Goal: Check status: Check status

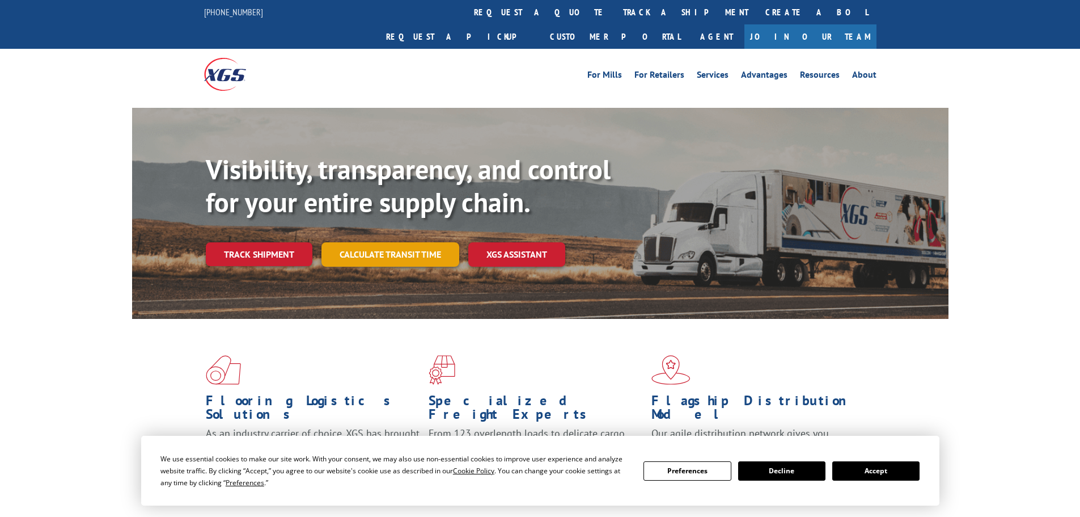
click at [399, 242] on link "Calculate transit time" at bounding box center [391, 254] width 138 height 24
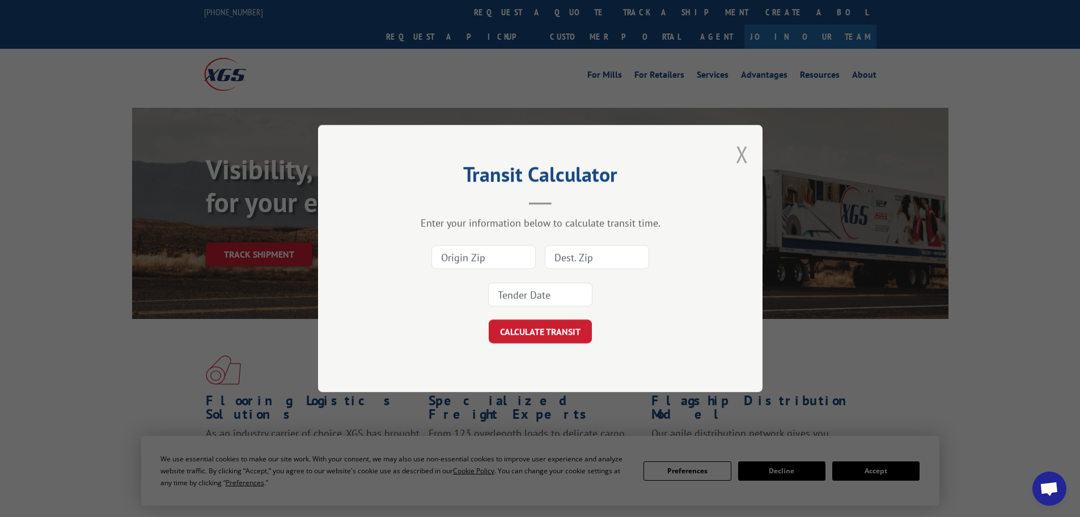
click at [745, 155] on button "Close modal" at bounding box center [742, 154] width 12 height 30
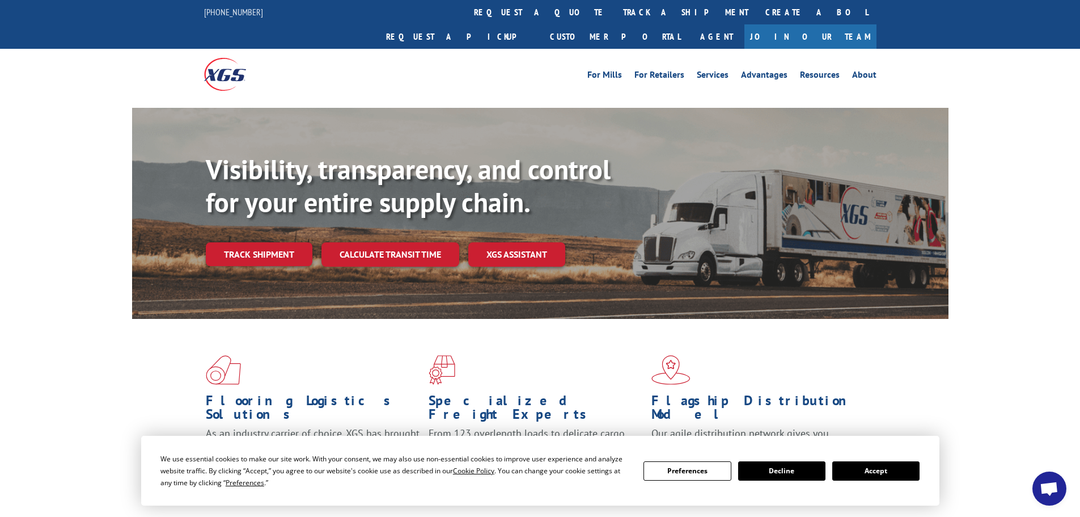
click at [276, 242] on link "Track shipment" at bounding box center [259, 254] width 107 height 24
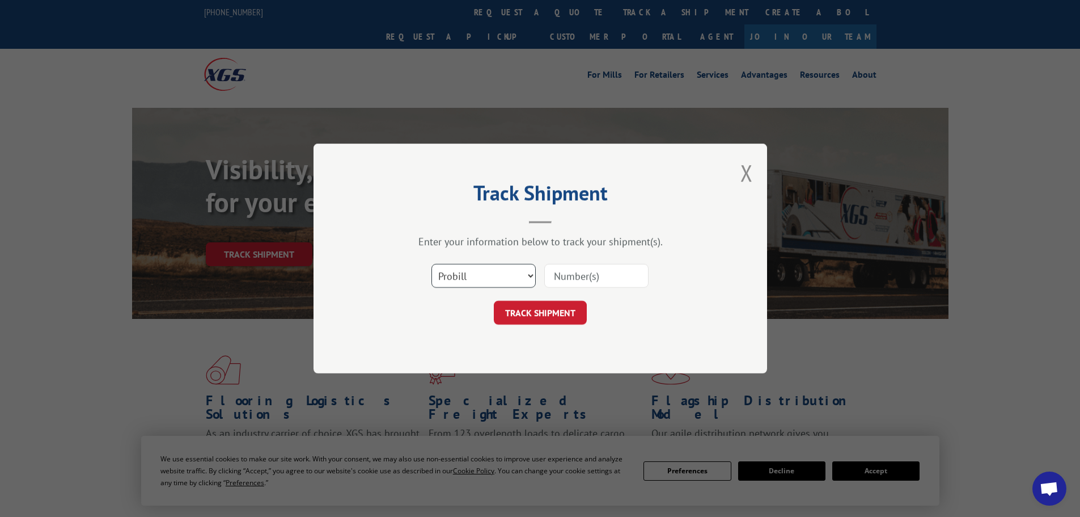
click at [470, 272] on select "Select category... Probill BOL PO" at bounding box center [484, 276] width 104 height 24
select select "bol"
click at [432, 264] on select "Select category... Probill BOL PO" at bounding box center [484, 276] width 104 height 24
click at [563, 277] on input at bounding box center [596, 276] width 104 height 24
type input "3368724"
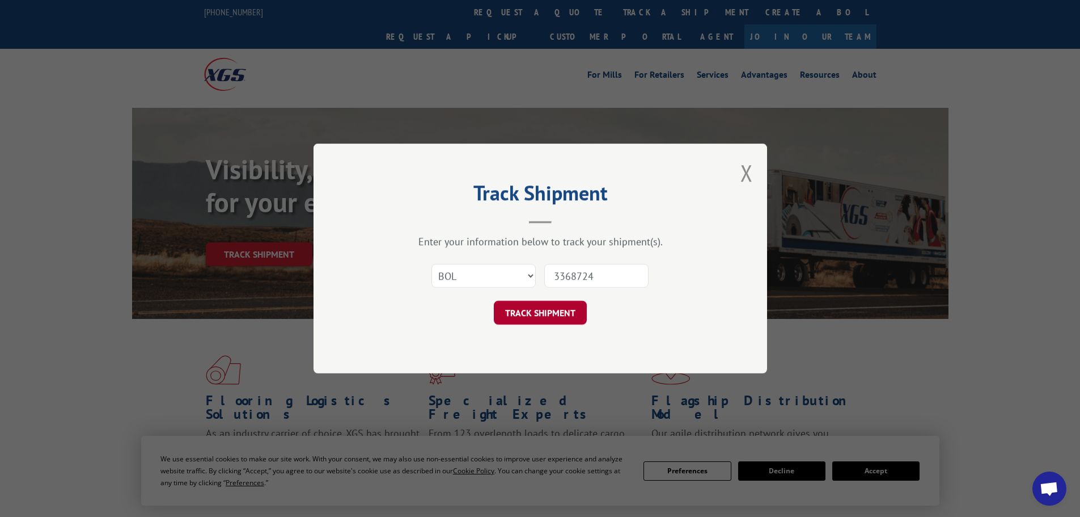
click at [562, 314] on button "TRACK SHIPMENT" at bounding box center [540, 313] width 93 height 24
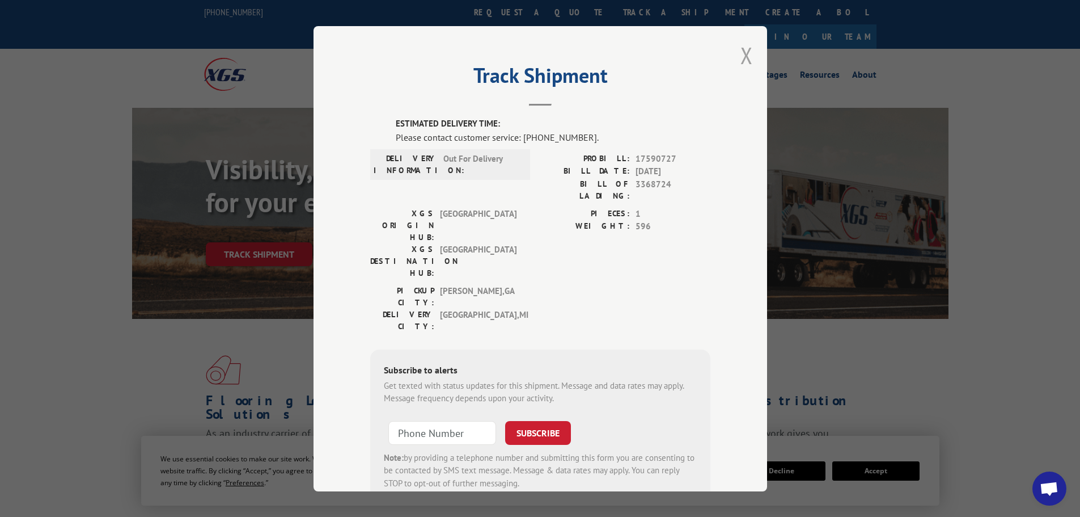
click at [742, 60] on button "Close modal" at bounding box center [747, 55] width 12 height 30
